Goal: Task Accomplishment & Management: Use online tool/utility

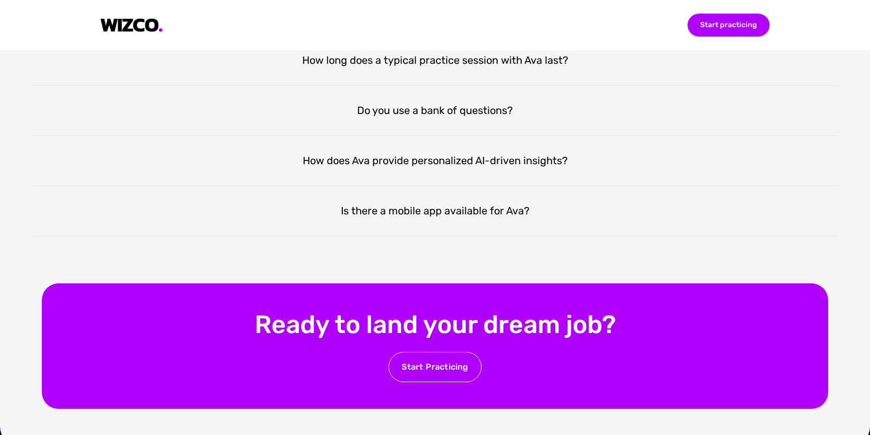
scroll to position [2213, 0]
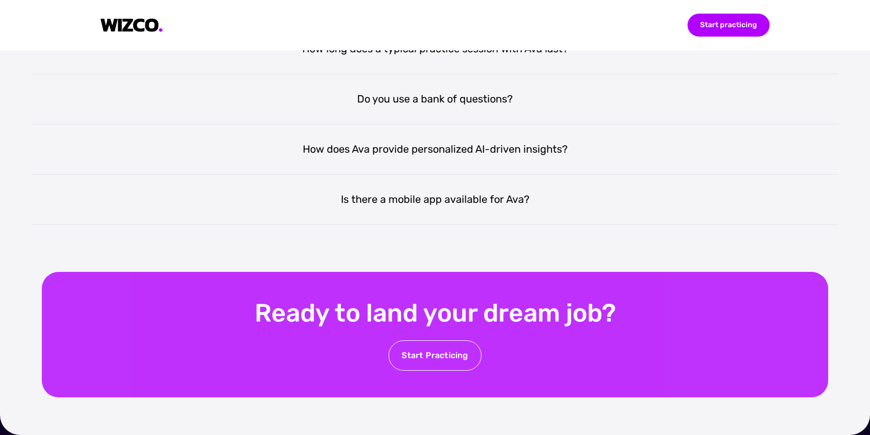
click at [458, 349] on div "Start Practicing" at bounding box center [434, 355] width 93 height 30
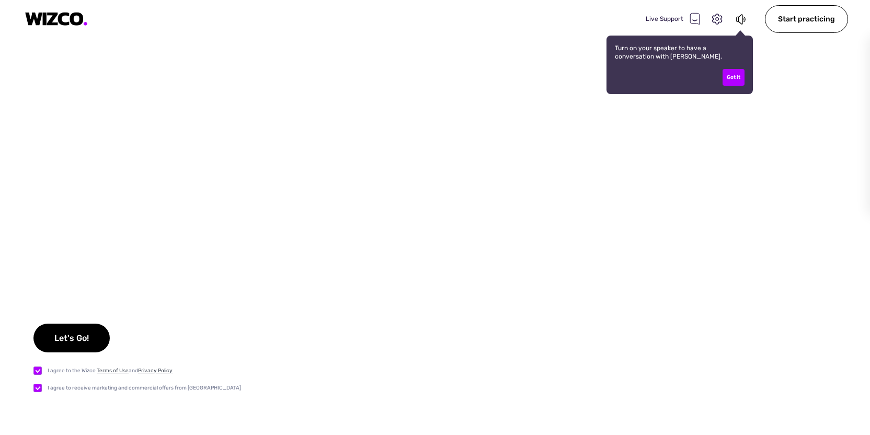
checkbox input "true"
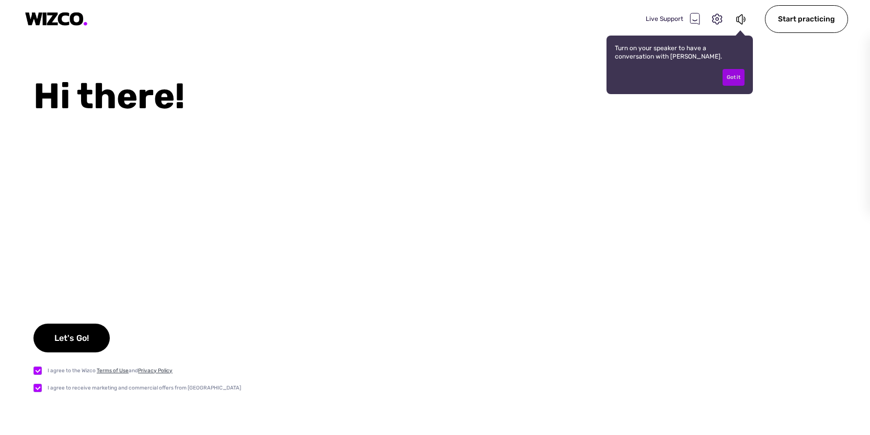
click at [734, 73] on div "Got it" at bounding box center [733, 77] width 22 height 17
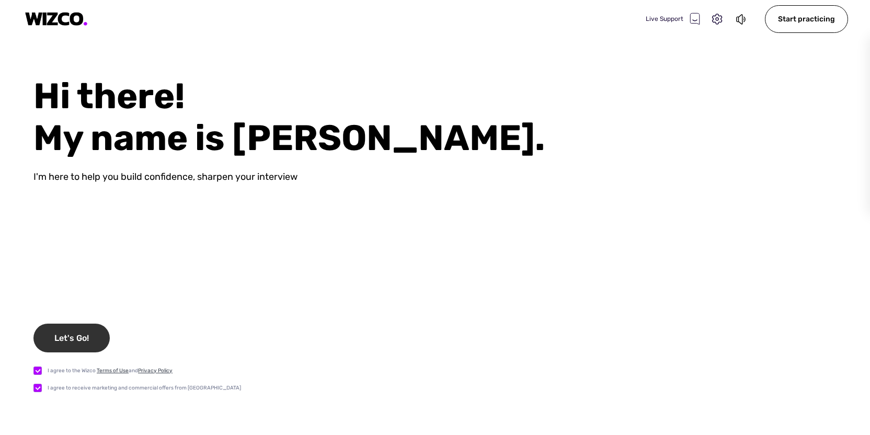
click at [74, 340] on div "Let's Go!" at bounding box center [71, 337] width 76 height 29
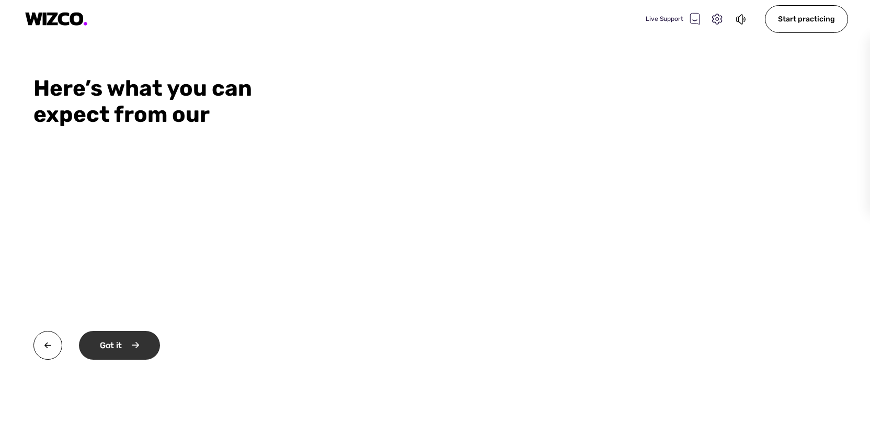
click at [120, 350] on div "Got it" at bounding box center [119, 345] width 81 height 29
click at [140, 333] on div "Okay" at bounding box center [118, 345] width 79 height 29
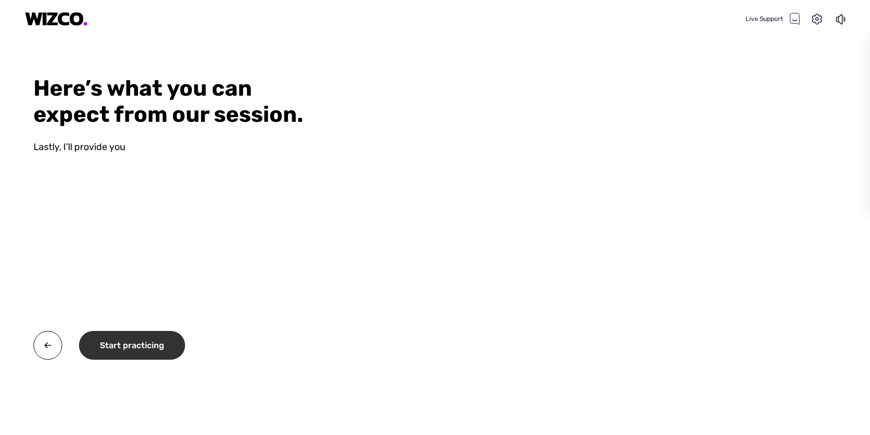
click at [137, 340] on div "Start practicing" at bounding box center [132, 345] width 106 height 29
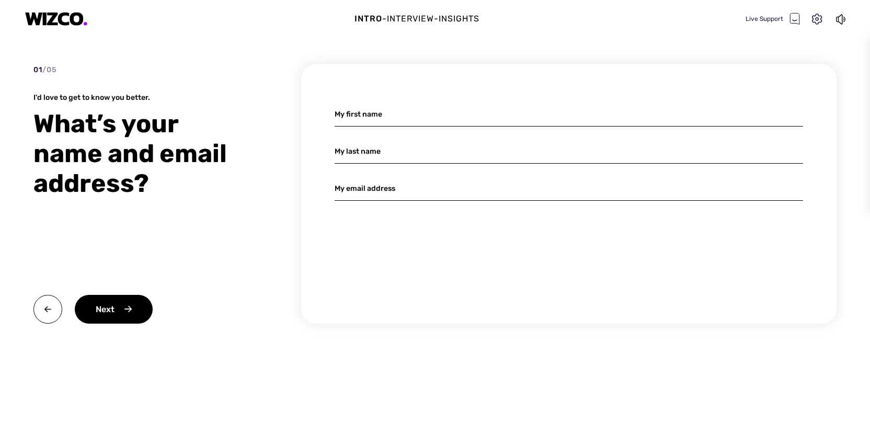
click at [362, 121] on input at bounding box center [568, 114] width 468 height 25
type input "Tahir"
type input "[PERSON_NAME]"
type input "[EMAIL_ADDRESS][DOMAIN_NAME]"
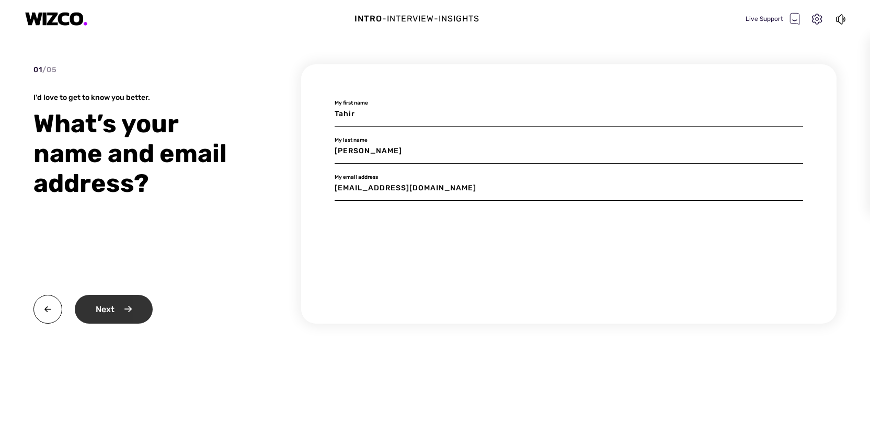
click at [142, 304] on div "Next" at bounding box center [114, 309] width 78 height 29
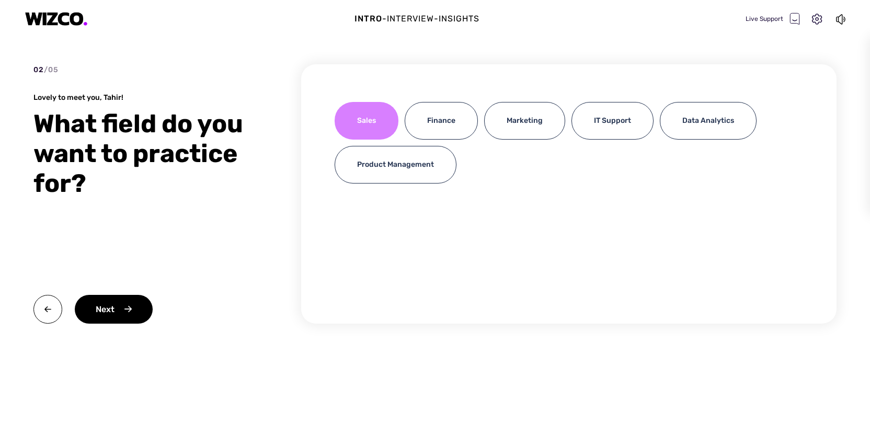
click at [363, 117] on div "Sales" at bounding box center [366, 121] width 64 height 38
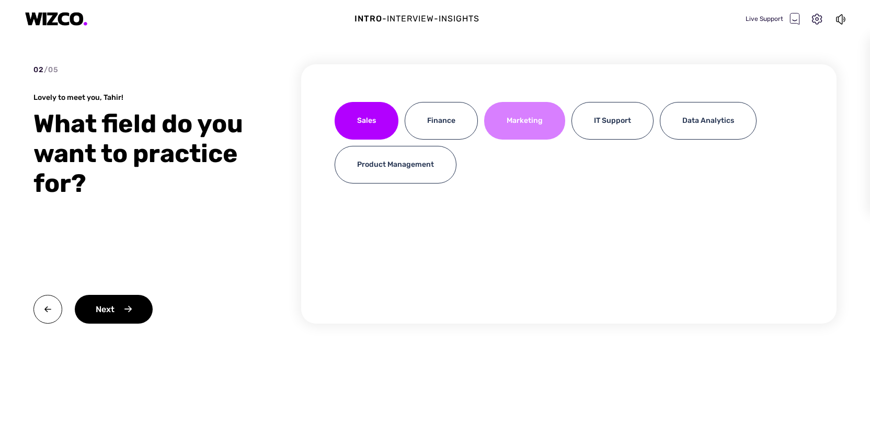
click at [525, 131] on div "Marketing" at bounding box center [524, 121] width 81 height 38
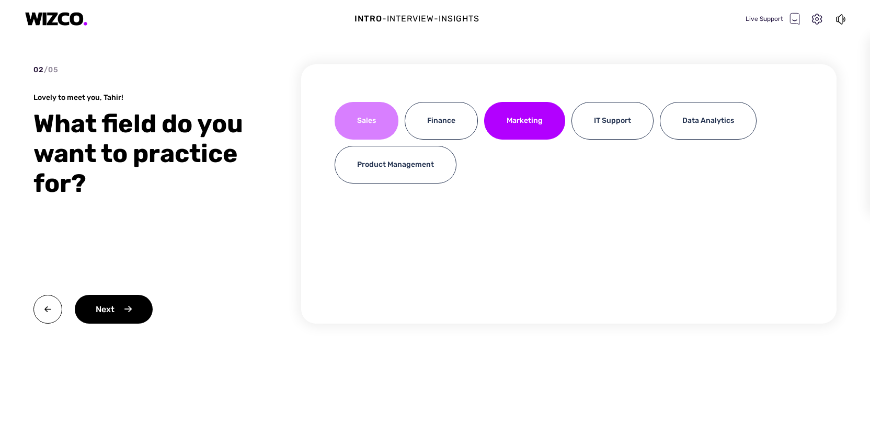
click at [385, 109] on div "Sales" at bounding box center [366, 121] width 64 height 38
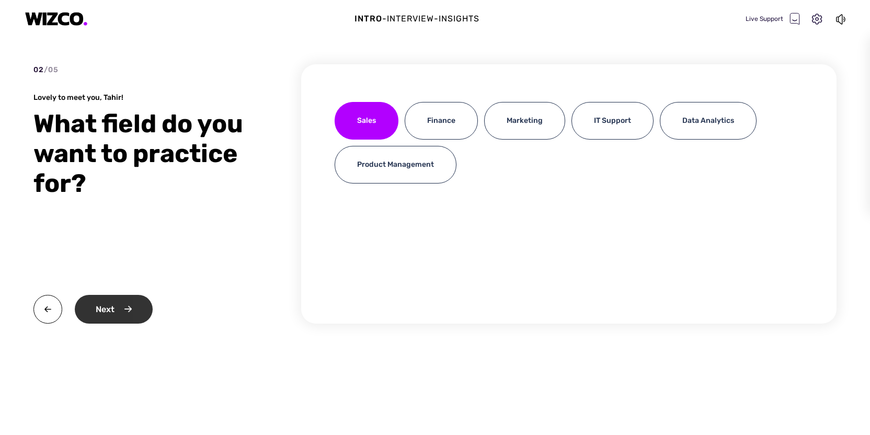
click at [123, 319] on div "Next" at bounding box center [114, 309] width 78 height 29
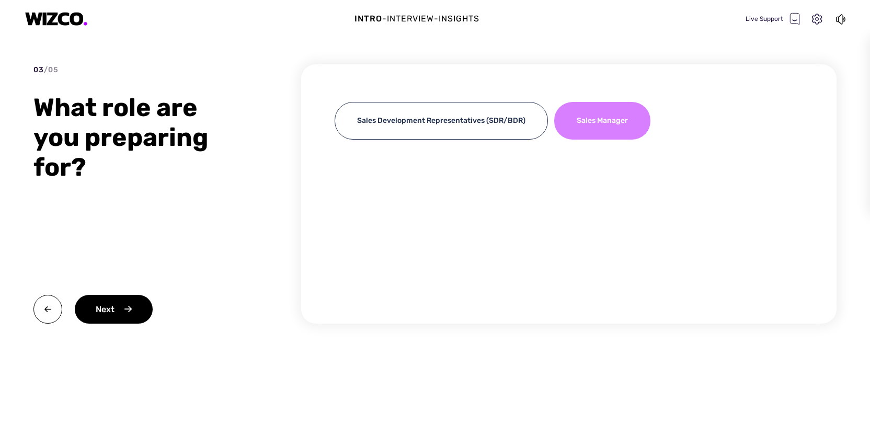
click at [619, 128] on div "Sales Manager" at bounding box center [602, 121] width 96 height 38
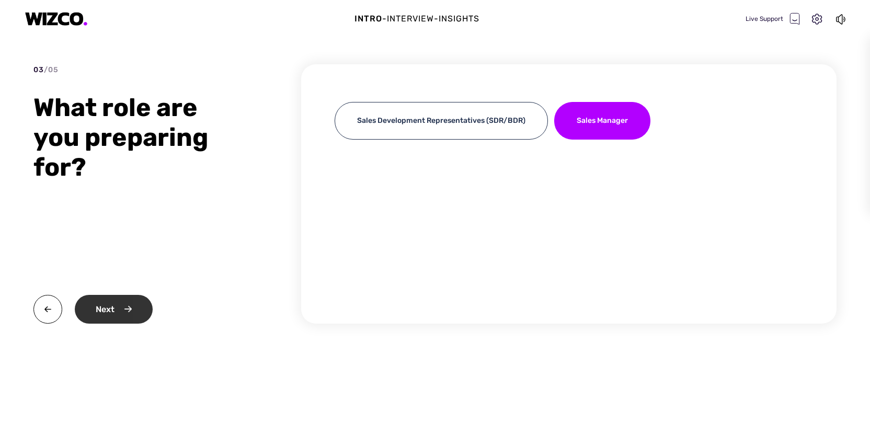
click at [126, 314] on div "Next" at bounding box center [114, 309] width 78 height 29
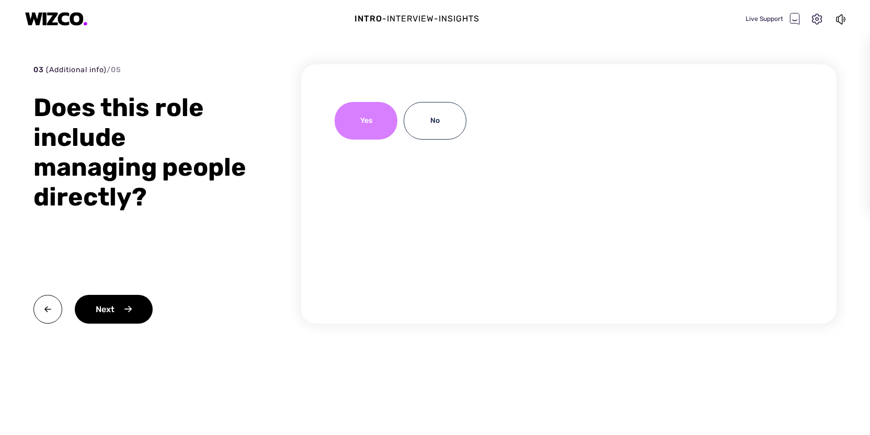
click at [360, 129] on div "Yes" at bounding box center [365, 121] width 63 height 38
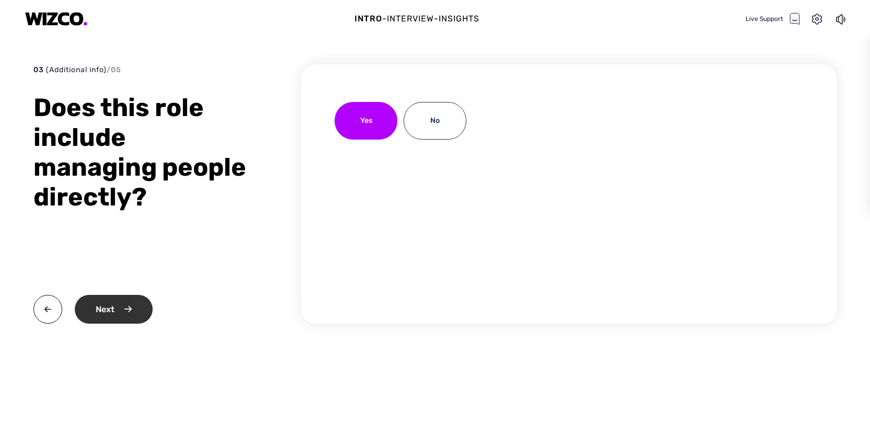
click at [120, 315] on div "Next" at bounding box center [114, 309] width 78 height 29
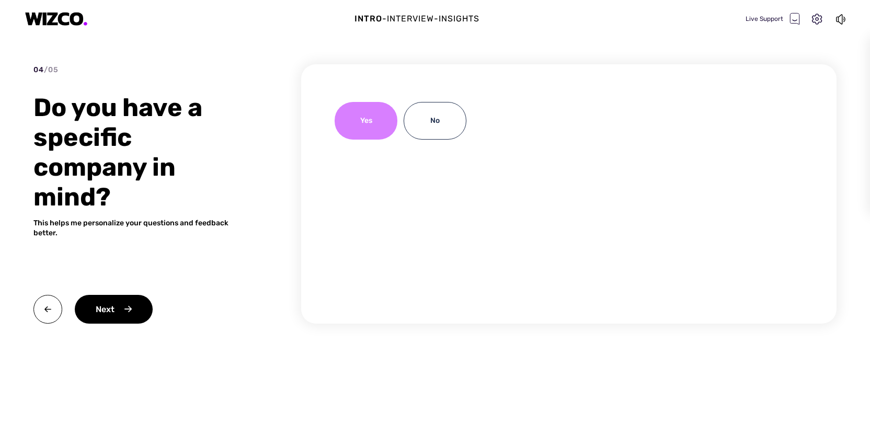
click at [344, 121] on div "Yes" at bounding box center [365, 121] width 63 height 38
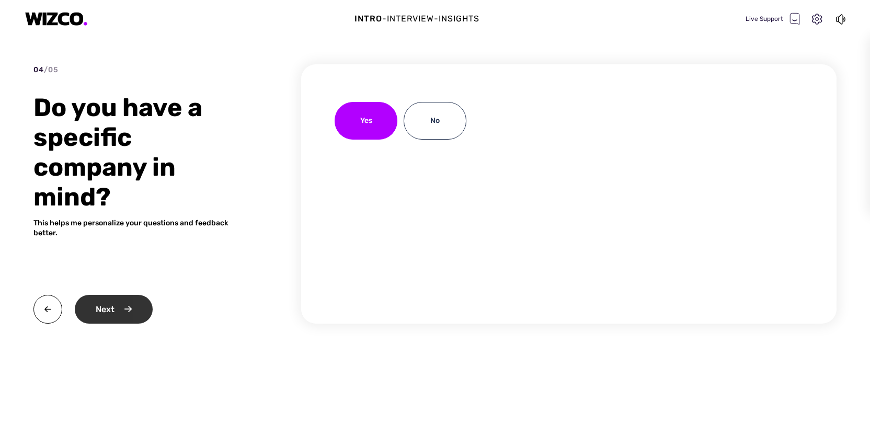
click at [136, 313] on div "Next" at bounding box center [114, 309] width 78 height 29
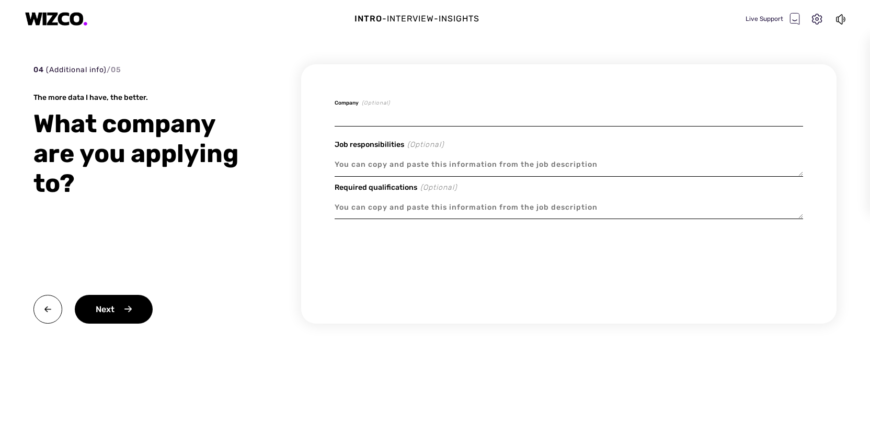
click at [359, 111] on input at bounding box center [568, 114] width 468 height 25
click at [358, 158] on textarea at bounding box center [568, 165] width 468 height 24
type textarea "x"
click at [358, 205] on textarea at bounding box center [568, 207] width 468 height 24
